Goal: Transaction & Acquisition: Book appointment/travel/reservation

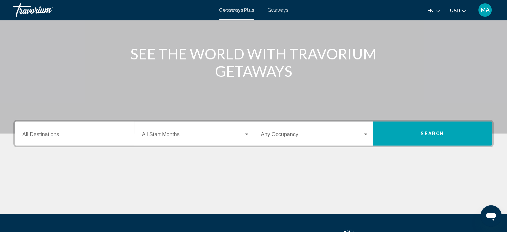
click at [97, 127] on div "Destination All Destinations" at bounding box center [76, 133] width 108 height 21
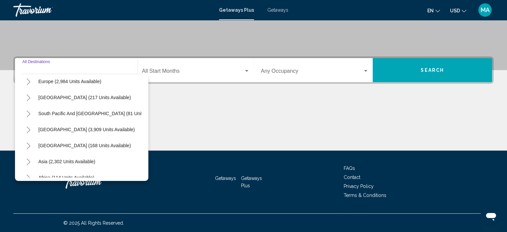
scroll to position [100, 0]
click at [27, 131] on icon "Toggle Central America (168 units available)" at bounding box center [28, 129] width 5 height 7
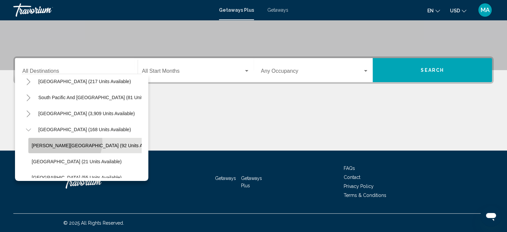
click at [64, 141] on button "Costa Rica (92 units available)" at bounding box center [95, 145] width 135 height 15
type input "**********"
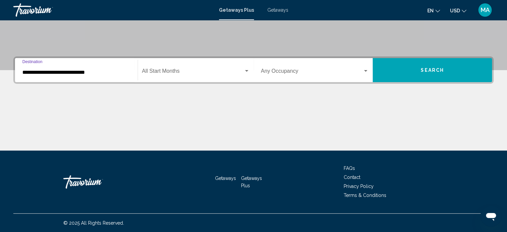
click at [240, 72] on span "Search widget" at bounding box center [193, 72] width 102 height 6
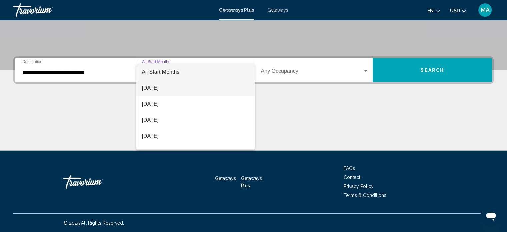
click at [199, 89] on span "septiembre de 2025" at bounding box center [196, 88] width 108 height 16
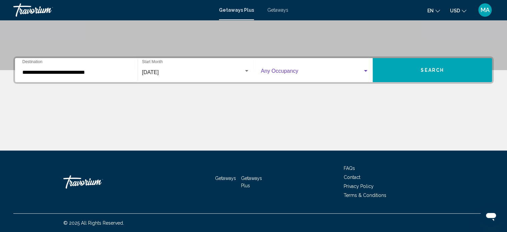
click at [358, 73] on span "Search widget" at bounding box center [312, 72] width 102 height 6
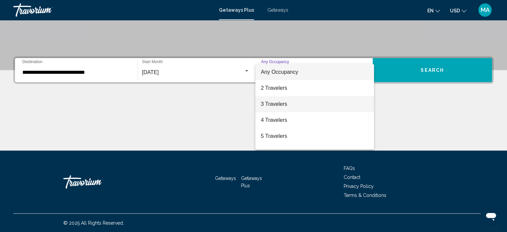
click at [314, 105] on span "3 Travelers" at bounding box center [315, 104] width 108 height 16
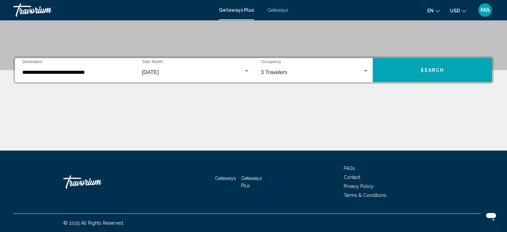
click at [431, 68] on span "Search" at bounding box center [432, 70] width 23 height 5
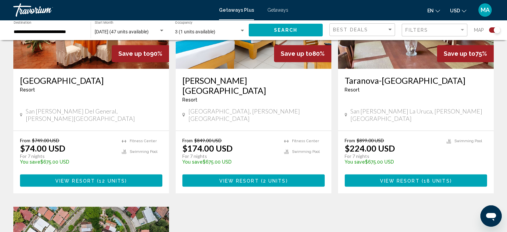
scroll to position [300, 0]
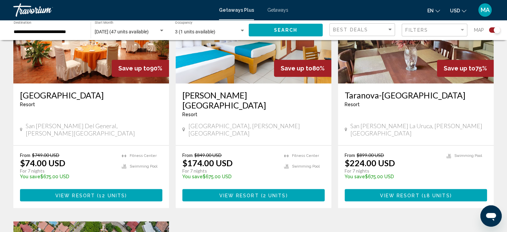
click at [247, 192] on span "View Resort" at bounding box center [239, 194] width 40 height 5
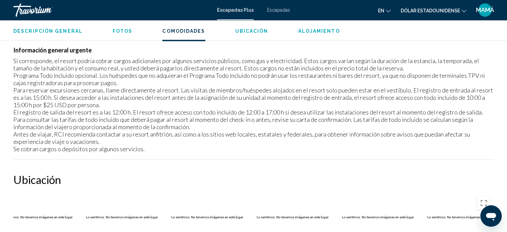
scroll to position [811, 0]
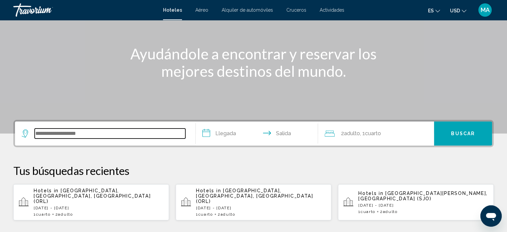
click at [115, 135] on input "Search widget" at bounding box center [110, 133] width 151 height 10
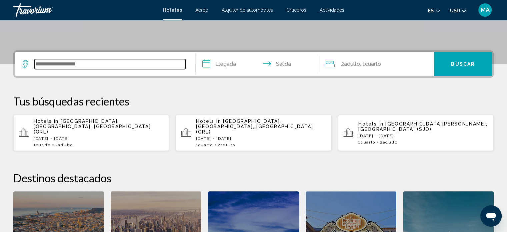
scroll to position [164, 0]
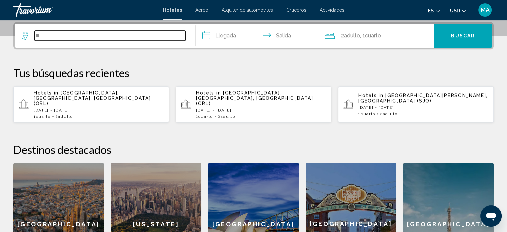
type input "*"
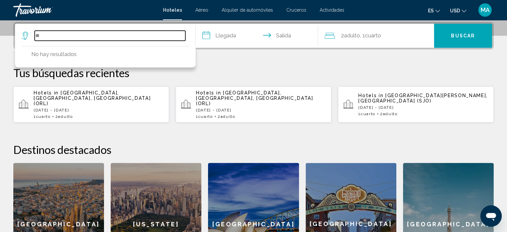
type input "*"
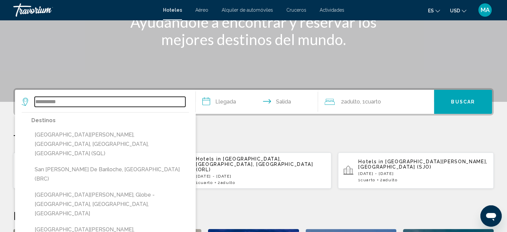
scroll to position [98, 0]
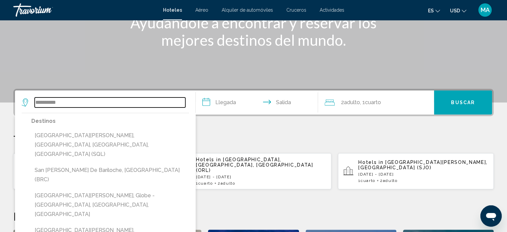
drag, startPoint x: 73, startPoint y: 99, endPoint x: 38, endPoint y: 105, distance: 36.1
click at [38, 105] on input "**********" at bounding box center [110, 102] width 151 height 10
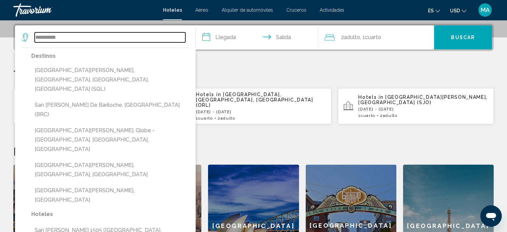
scroll to position [164, 0]
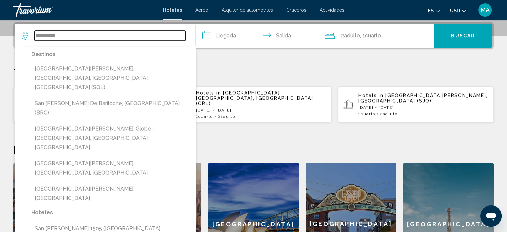
type input "*"
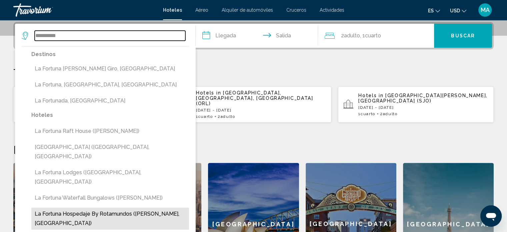
scroll to position [198, 0]
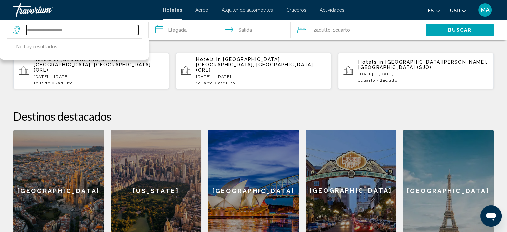
drag, startPoint x: 80, startPoint y: 30, endPoint x: 49, endPoint y: 26, distance: 31.0
click at [49, 26] on input "**********" at bounding box center [82, 30] width 112 height 10
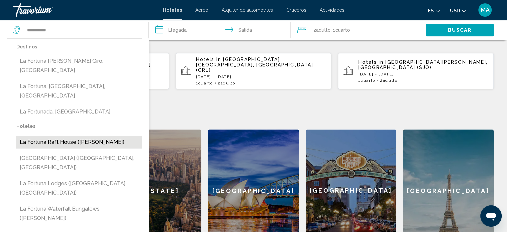
click at [57, 136] on button "La Fortuna Raft House ([PERSON_NAME])" at bounding box center [79, 142] width 126 height 13
type input "**********"
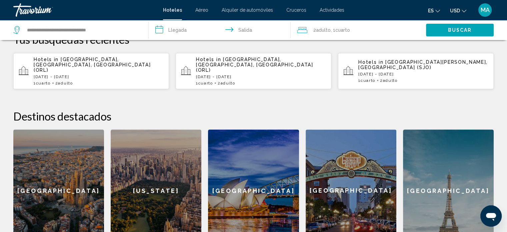
click at [169, 23] on input "**********" at bounding box center [221, 31] width 145 height 22
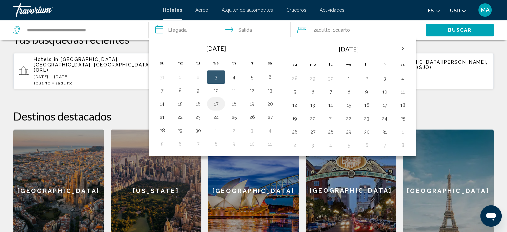
click at [214, 103] on button "17" at bounding box center [216, 103] width 11 height 9
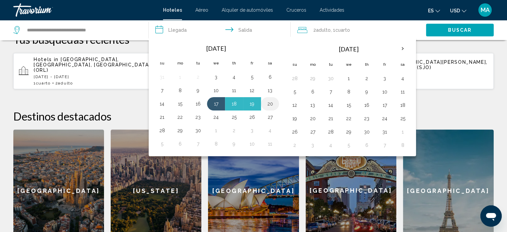
click at [273, 101] on button "20" at bounding box center [270, 103] width 11 height 9
type input "**********"
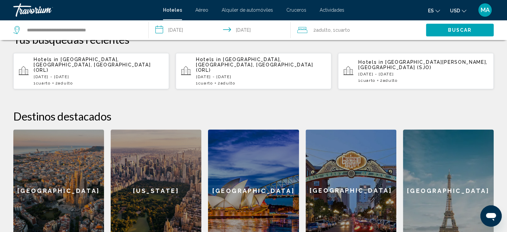
click at [311, 74] on p "[DATE] - [DATE]" at bounding box center [261, 76] width 130 height 5
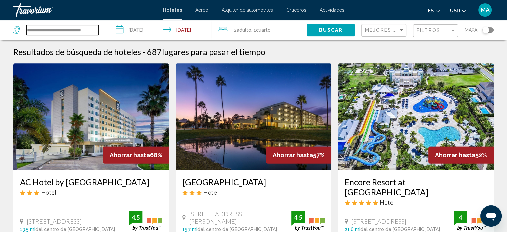
click at [84, 30] on input "**********" at bounding box center [62, 30] width 72 height 10
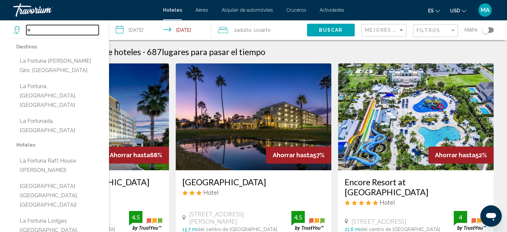
type input "*"
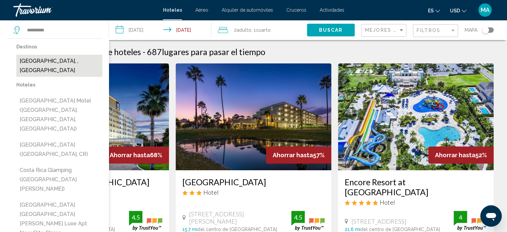
click at [59, 62] on button "[GEOGRAPHIC_DATA], , [GEOGRAPHIC_DATA]" at bounding box center [59, 66] width 86 height 22
type input "**********"
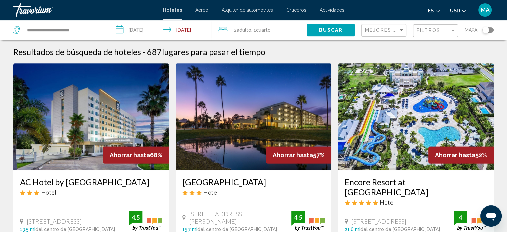
click at [143, 30] on input "**********" at bounding box center [161, 31] width 105 height 22
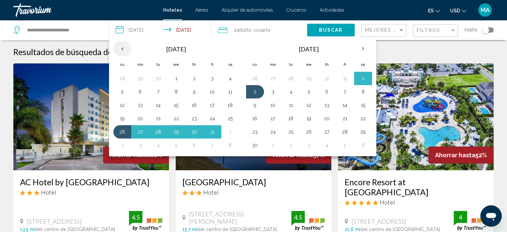
click at [123, 47] on th "Previous month" at bounding box center [122, 48] width 18 height 15
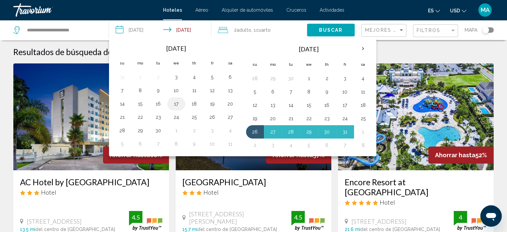
click at [174, 104] on button "17" at bounding box center [176, 103] width 11 height 9
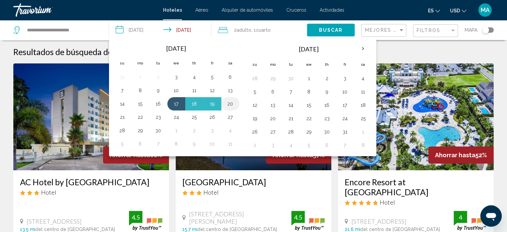
click at [225, 105] on button "20" at bounding box center [230, 103] width 11 height 9
type input "**********"
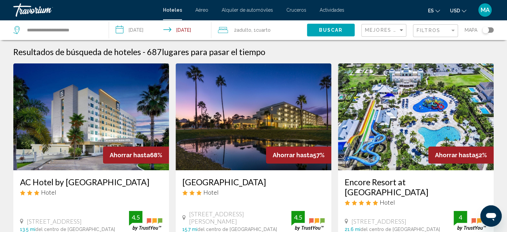
click at [268, 33] on span ", 1 Cuarto habitaciones" at bounding box center [260, 29] width 19 height 9
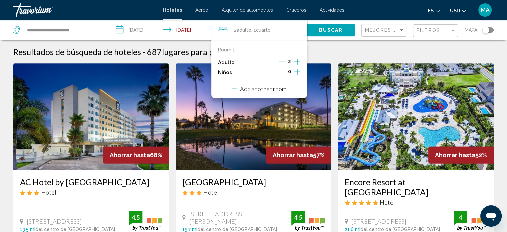
click at [296, 71] on icon "Increment children" at bounding box center [298, 72] width 6 height 8
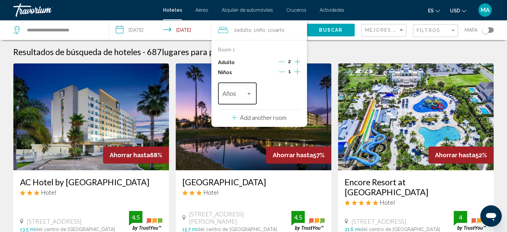
click at [244, 87] on div "Años" at bounding box center [237, 93] width 30 height 24
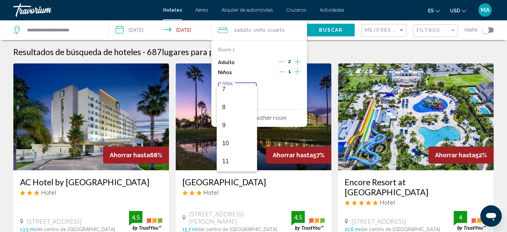
scroll to position [133, 0]
click at [239, 137] on span "10" at bounding box center [237, 142] width 30 height 18
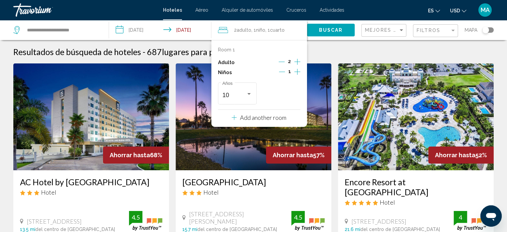
click at [327, 29] on span "Buscar" at bounding box center [331, 30] width 24 height 5
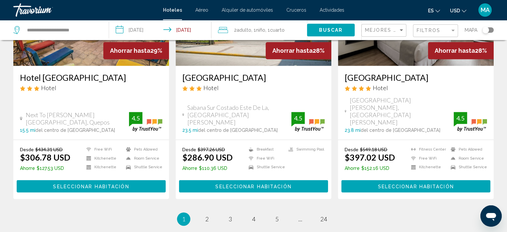
scroll to position [923, 0]
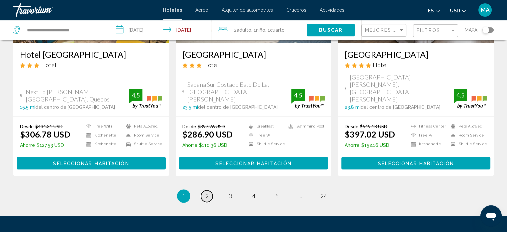
click at [205, 190] on link "page 2" at bounding box center [207, 196] width 12 height 12
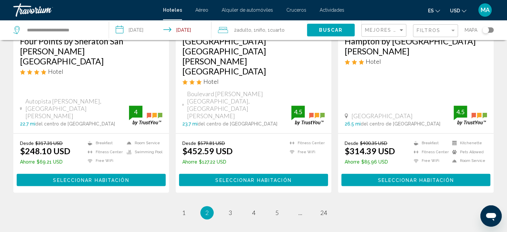
scroll to position [922, 0]
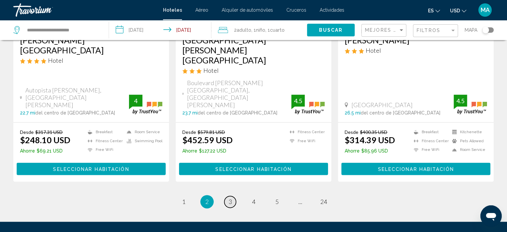
click at [231, 198] on span "3" at bounding box center [230, 201] width 3 height 7
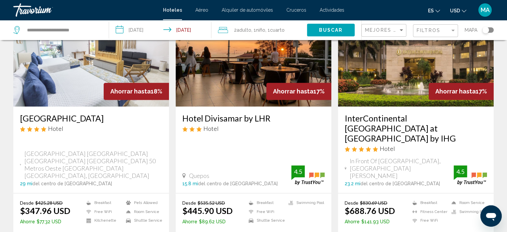
scroll to position [913, 0]
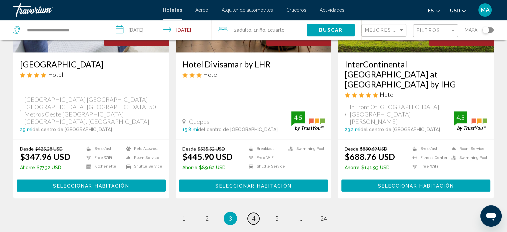
click at [250, 212] on link "page 4" at bounding box center [254, 218] width 12 height 12
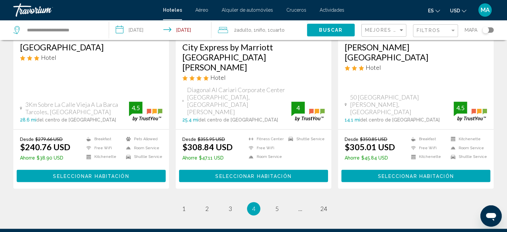
scroll to position [903, 0]
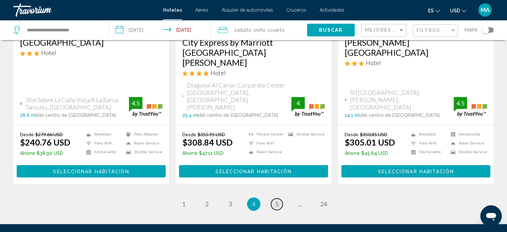
click at [279, 198] on link "page 5" at bounding box center [277, 204] width 12 height 12
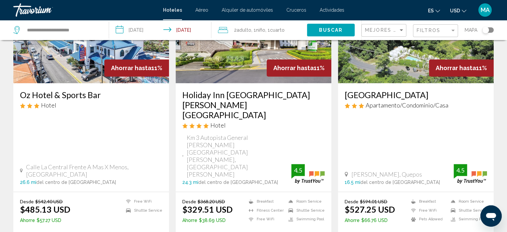
scroll to position [903, 0]
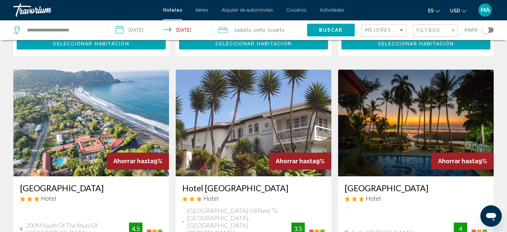
scroll to position [800, 0]
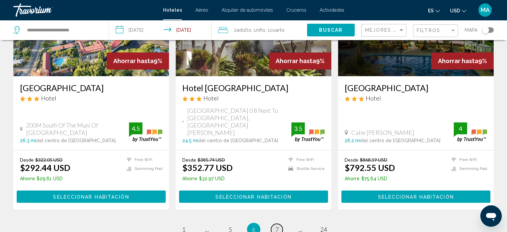
click at [275, 223] on link "page 7" at bounding box center [277, 229] width 12 height 12
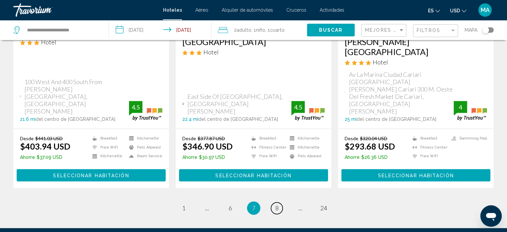
scroll to position [925, 0]
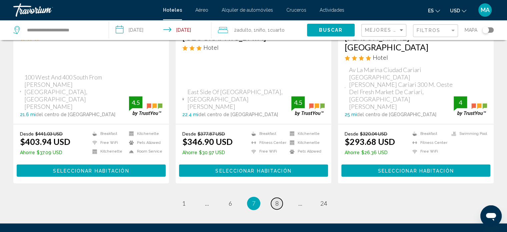
click at [276, 199] on span "8" at bounding box center [276, 202] width 3 height 7
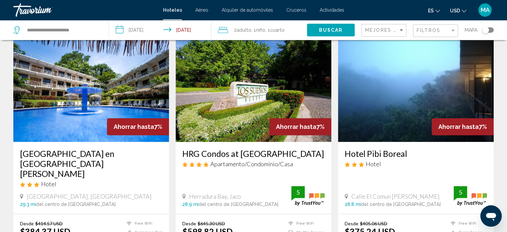
scroll to position [800, 0]
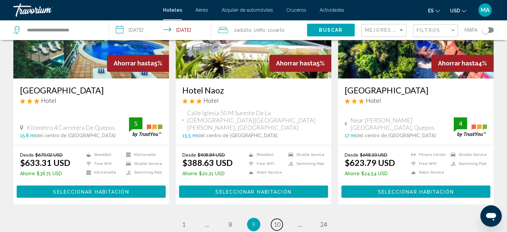
scroll to position [867, 0]
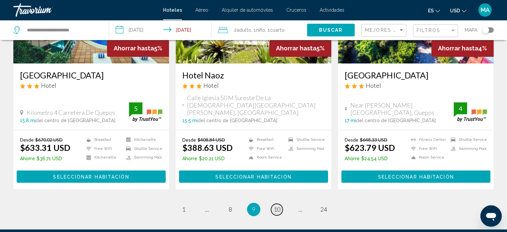
click at [276, 205] on span "10" at bounding box center [277, 208] width 7 height 7
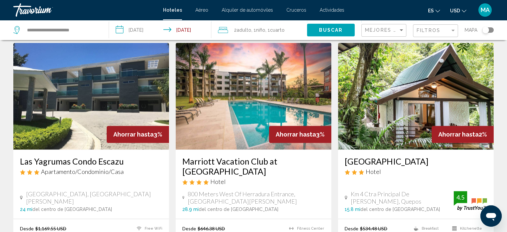
scroll to position [901, 0]
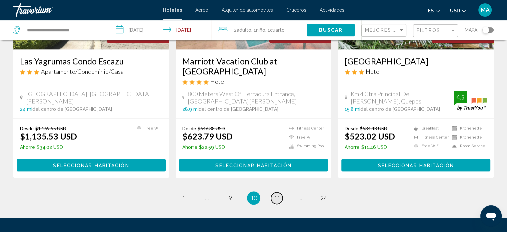
click at [277, 194] on span "11" at bounding box center [277, 197] width 7 height 7
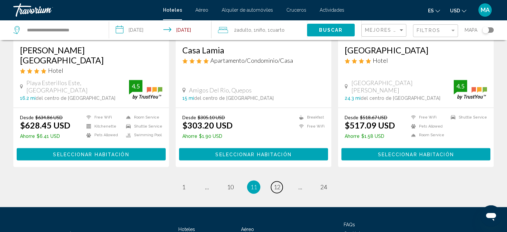
scroll to position [885, 0]
